Goal: Task Accomplishment & Management: Complete application form

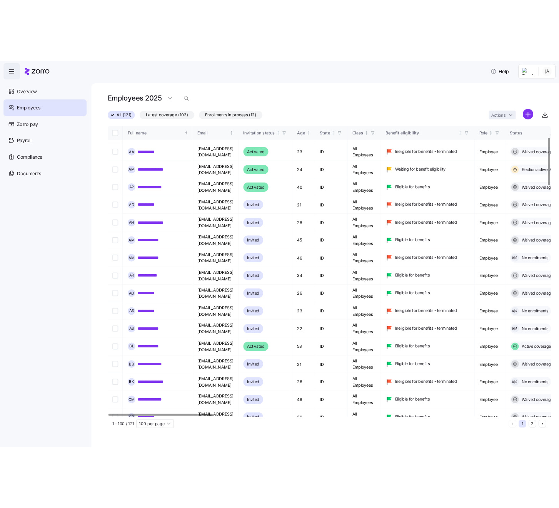
scroll to position [90, 1]
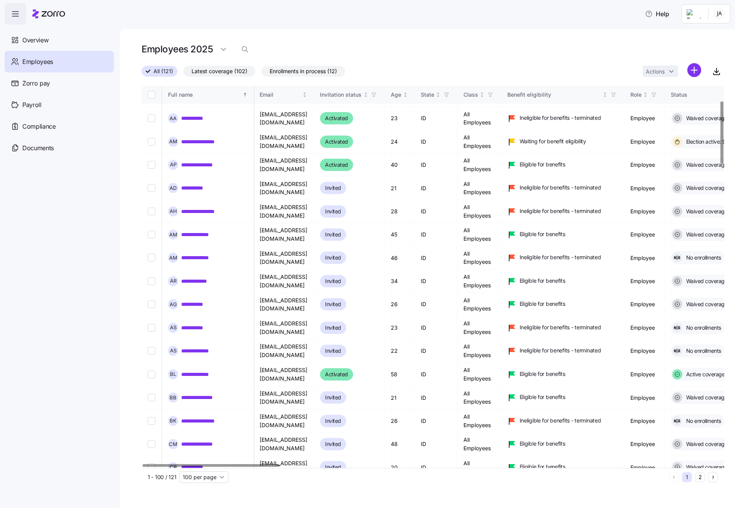
click at [695, 71] on html "**********" at bounding box center [367, 251] width 735 height 503
click at [647, 102] on span "Add a new employee" at bounding box center [670, 103] width 52 height 8
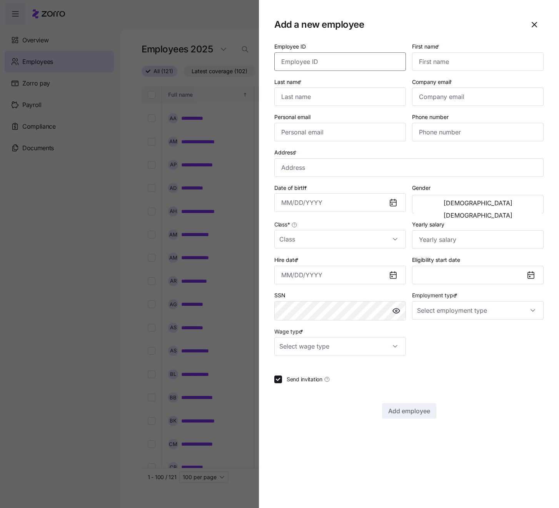
click at [361, 64] on input "Employee ID" at bounding box center [340, 61] width 132 height 18
type input "[PERSON_NAME]"
click at [284, 63] on input "Employee ID" at bounding box center [340, 61] width 132 height 18
type input "7616"
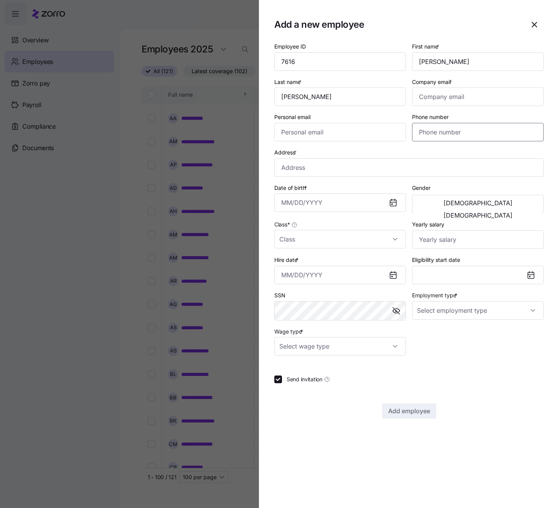
paste input "[PHONE_NUMBER]"
type input "[PHONE_NUMBER]"
paste input "[EMAIL_ADDRESS][DOMAIN_NAME]"
type input "[EMAIL_ADDRESS][DOMAIN_NAME]"
paste input "[EMAIL_ADDRESS][DOMAIN_NAME]"
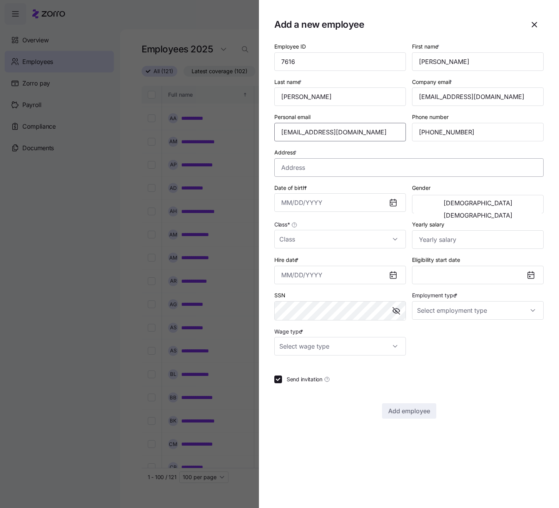
type input "[EMAIL_ADDRESS][DOMAIN_NAME]"
paste input "[STREET_ADDRESS]"
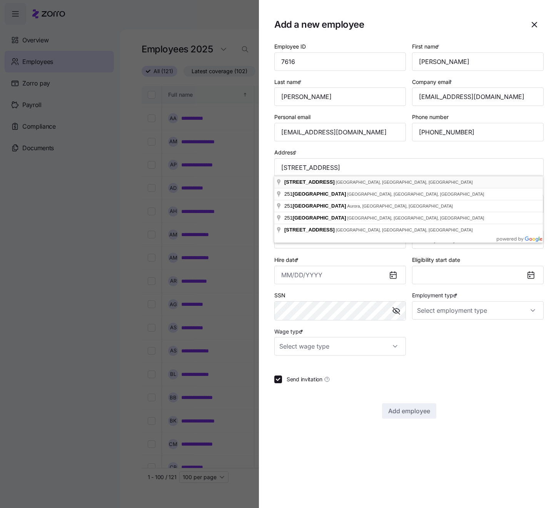
type input "[STREET_ADDRESS]"
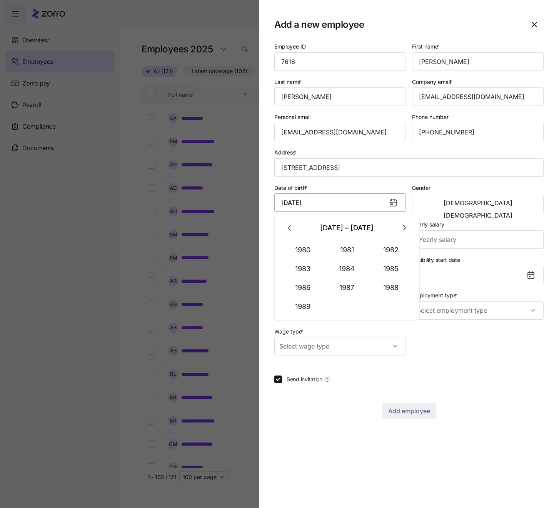
click at [359, 208] on input "[DATE]" at bounding box center [340, 202] width 132 height 18
type input "[DATE]"
click at [444, 206] on span "[DEMOGRAPHIC_DATA]" at bounding box center [478, 203] width 69 height 6
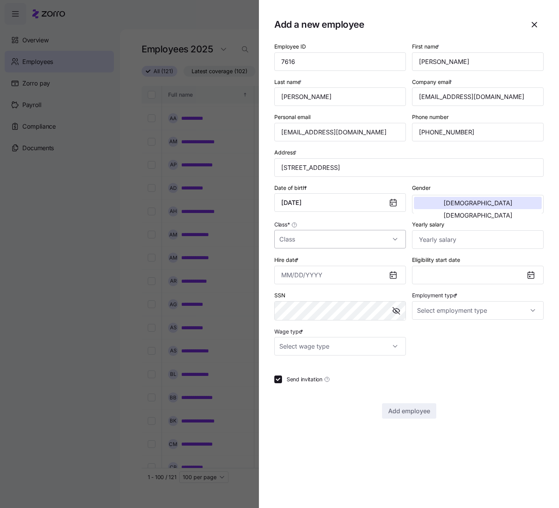
click at [393, 237] on input "Class *" at bounding box center [340, 239] width 132 height 18
click at [354, 257] on div "All Employees" at bounding box center [339, 261] width 125 height 16
type input "All Employees"
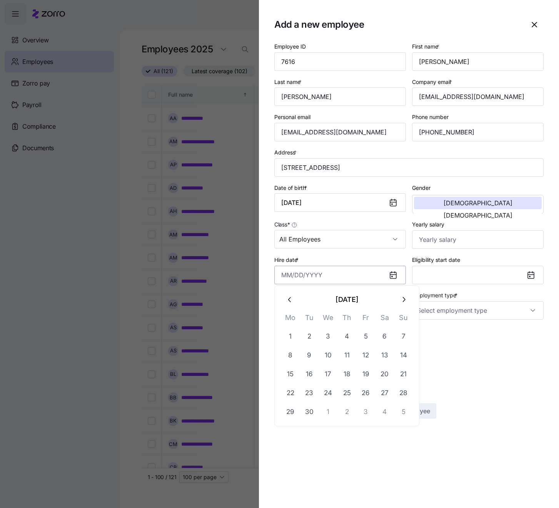
click at [351, 272] on input "Hire date *" at bounding box center [340, 275] width 132 height 18
click at [291, 300] on icon "button" at bounding box center [290, 299] width 8 height 8
click at [369, 354] on button "8" at bounding box center [366, 355] width 18 height 18
type input "[DATE]"
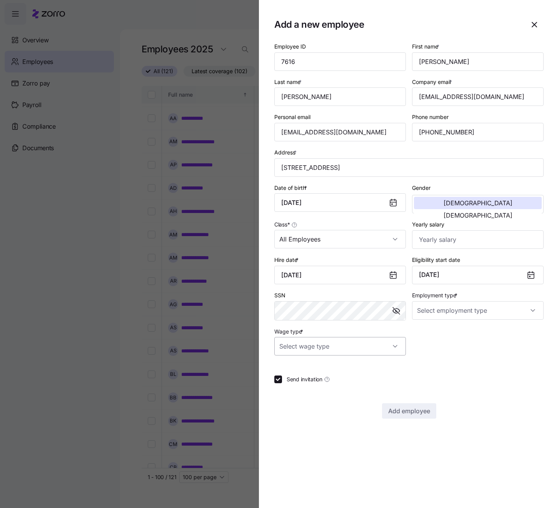
click at [393, 346] on input "Wage type *" at bounding box center [340, 346] width 132 height 18
drag, startPoint x: 304, startPoint y: 383, endPoint x: 360, endPoint y: 361, distance: 60.1
click at [313, 379] on div "Hourly" at bounding box center [339, 383] width 125 height 16
type input "Hourly"
click at [522, 309] on input "Employment type *" at bounding box center [478, 310] width 132 height 18
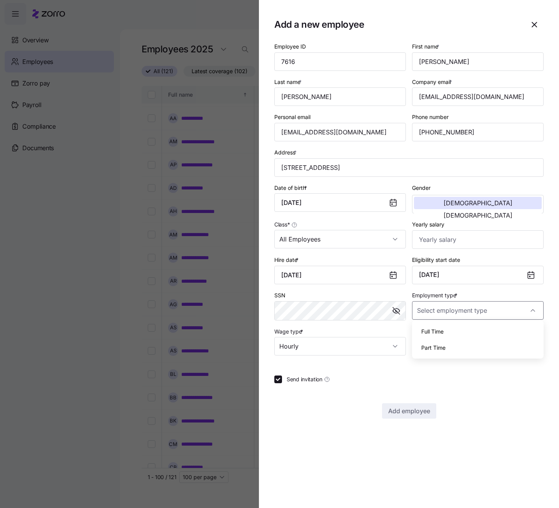
click at [432, 335] on div "Full Time" at bounding box center [477, 331] width 125 height 16
type input "Full Time"
click at [402, 409] on span "Add employee" at bounding box center [409, 410] width 42 height 9
